Goal: Transaction & Acquisition: Purchase product/service

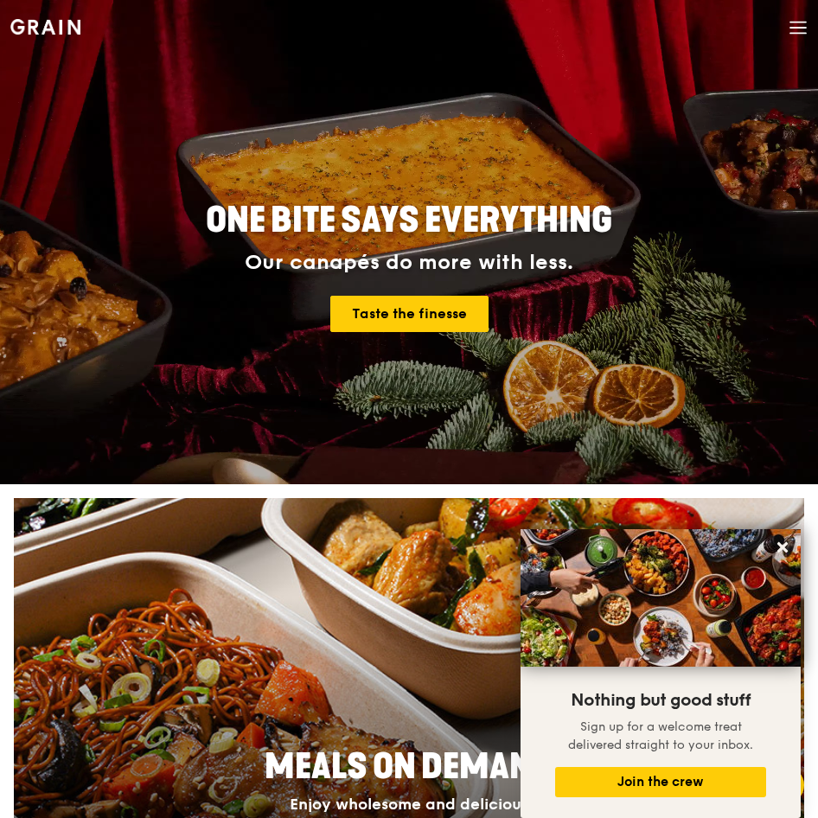
click at [796, 22] on icon at bounding box center [798, 22] width 16 height 0
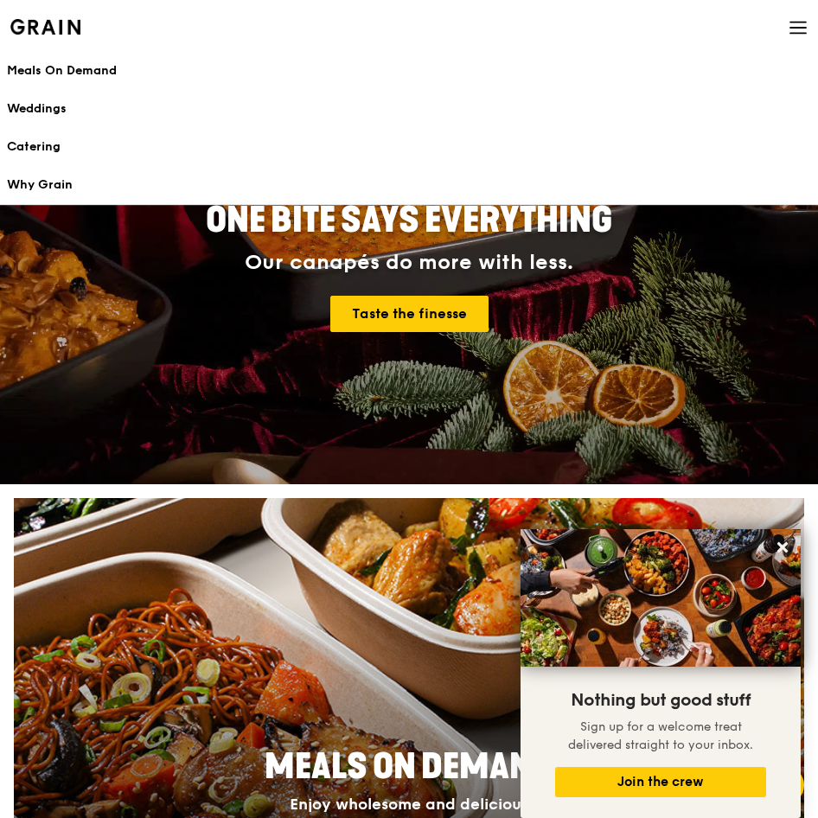
click at [54, 67] on div "Meals On Demand" at bounding box center [409, 70] width 804 height 17
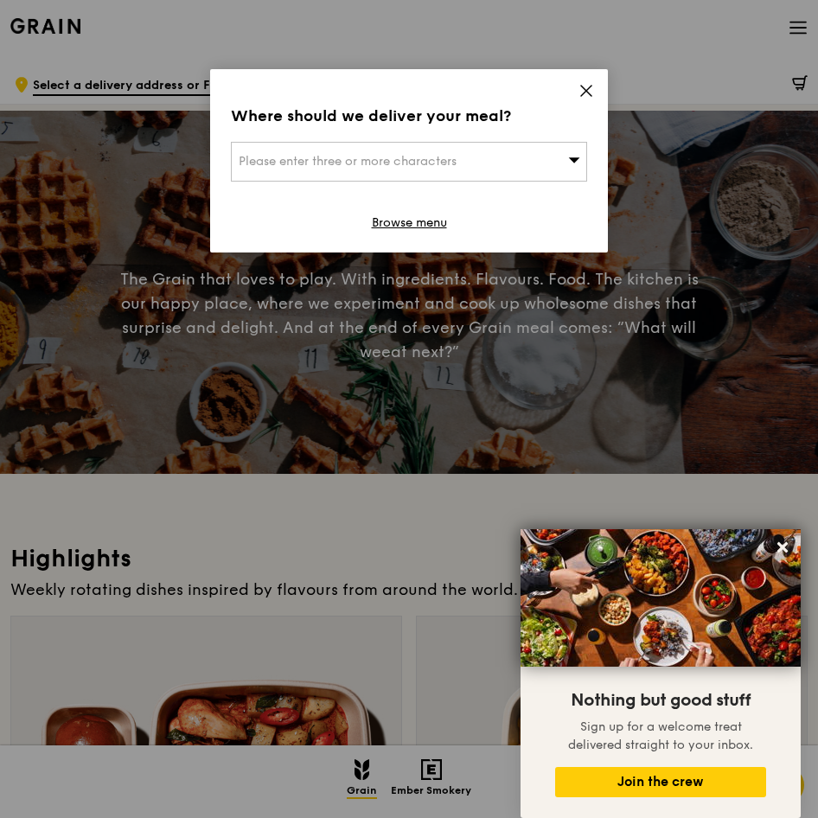
click at [592, 80] on div "Where should we deliver your meal? Please enter three or more characters Browse…" at bounding box center [409, 160] width 398 height 183
click at [585, 89] on icon at bounding box center [586, 91] width 10 height 10
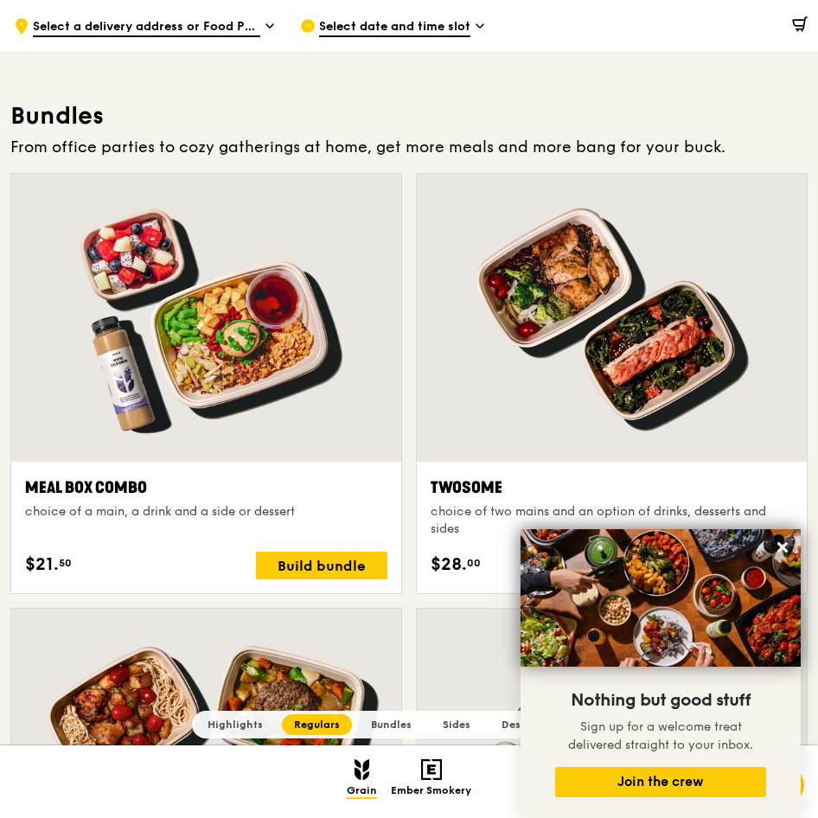
scroll to position [2501, 0]
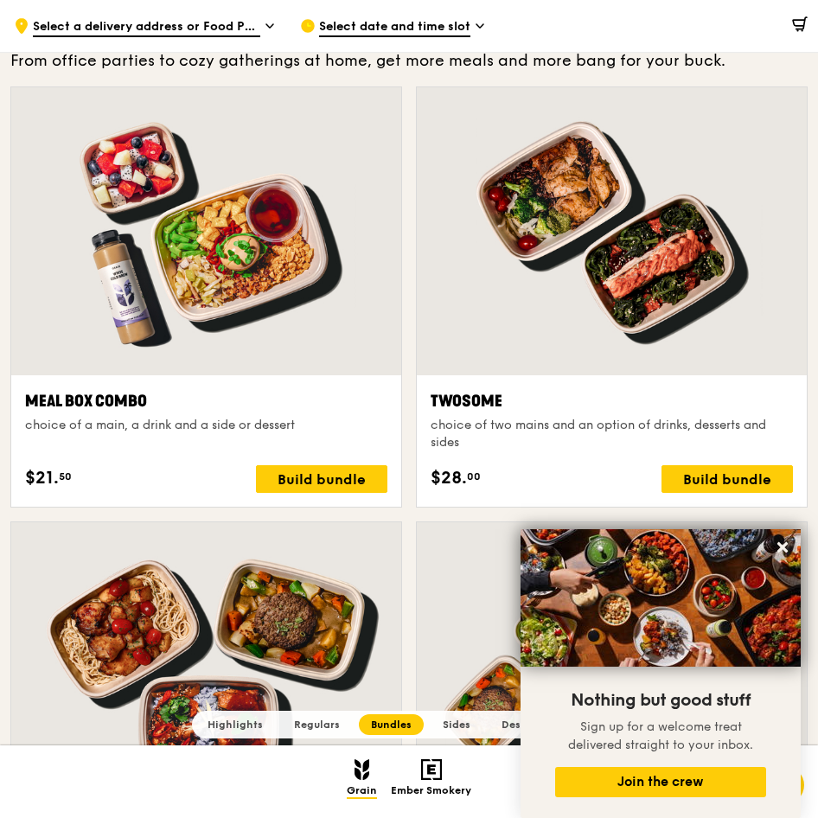
click at [258, 381] on div "Meal Box Combo choice of a main, a drink and a side or dessert $21. 50 Build bu…" at bounding box center [206, 440] width 390 height 131
click at [125, 452] on div "Meal Box Combo choice of a main, a drink and a side or dessert $21. 50 Build bu…" at bounding box center [206, 441] width 362 height 104
drag, startPoint x: 587, startPoint y: 393, endPoint x: 602, endPoint y: 425, distance: 35.2
click at [602, 425] on div "Twosome choice of two mains and an option of drinks, desserts and sides" at bounding box center [612, 420] width 362 height 62
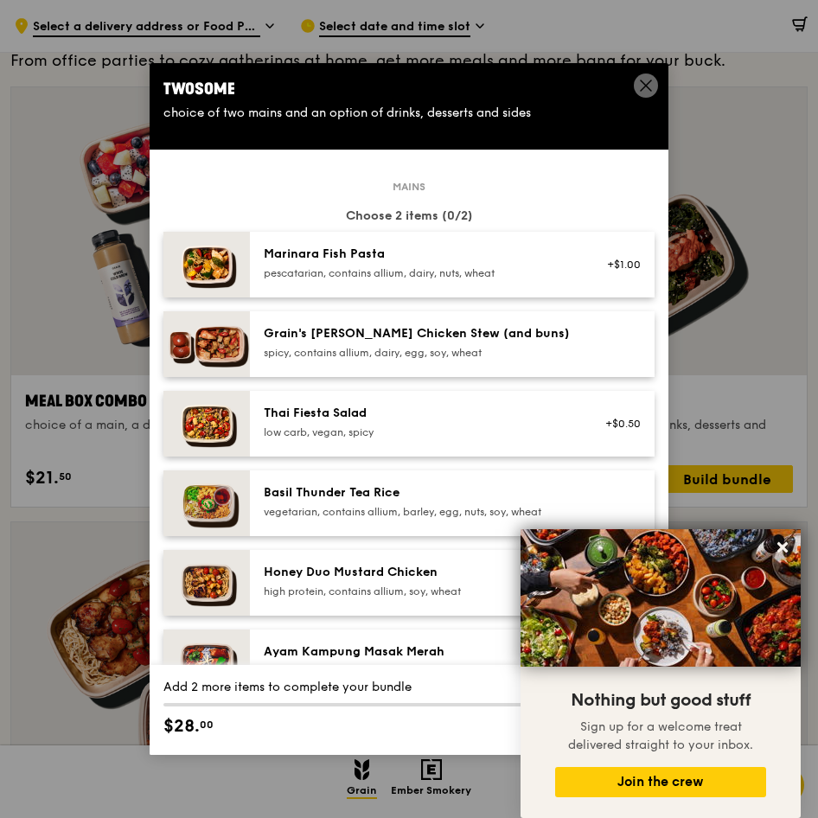
scroll to position [2503, 0]
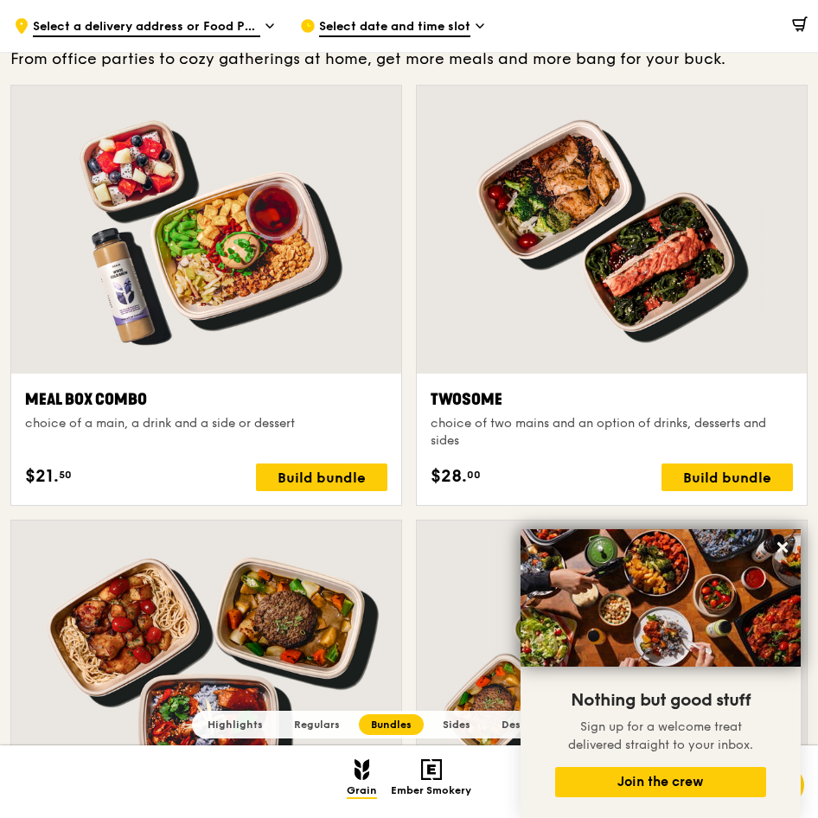
click at [107, 418] on div "choice of a main, a drink and a side or dessert" at bounding box center [206, 423] width 362 height 17
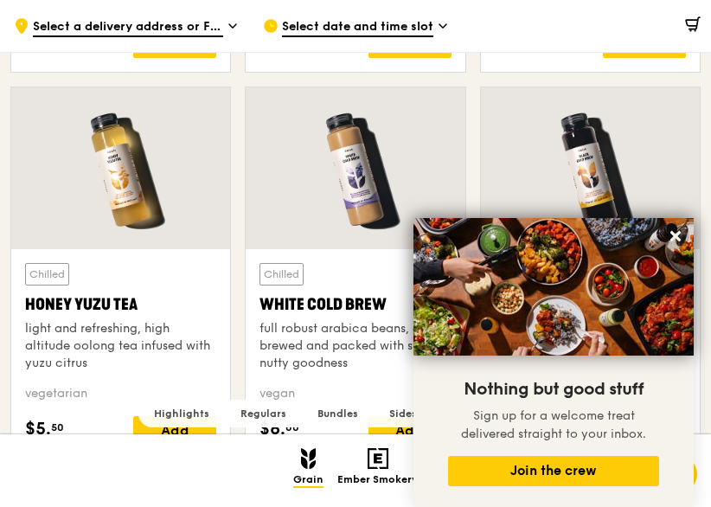
scroll to position [6060, 0]
